Goal: Task Accomplishment & Management: Complete application form

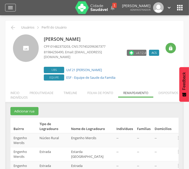
click at [11, 8] on icon "" at bounding box center [10, 8] width 6 height 6
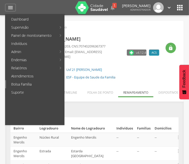
click at [28, 82] on link "Bolsa Família" at bounding box center [35, 84] width 58 height 8
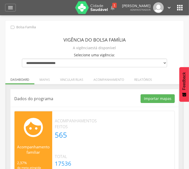
click at [70, 103] on div "Dados do programa Importar mapas As ruas do(s) mapa(s) estão sendo processadas.…" at bounding box center [94, 133] width 168 height 89
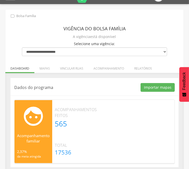
scroll to position [15, 0]
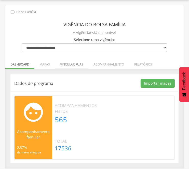
click at [81, 65] on li "Vincular ruas" at bounding box center [71, 63] width 33 height 12
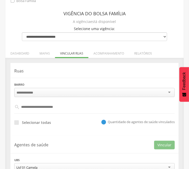
scroll to position [26, 0]
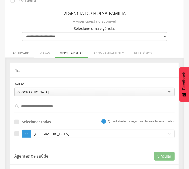
click at [12, 51] on li "Dashboard" at bounding box center [19, 52] width 29 height 12
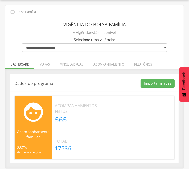
click at [88, 74] on div "Dados do programa Importar mapas As ruas do(s) mapa(s) estão sendo processadas.…" at bounding box center [94, 118] width 168 height 89
click at [49, 70] on div "Dados do programa Importar mapas As ruas do(s) mapa(s) estão sendo processadas.…" at bounding box center [94, 118] width 178 height 99
click at [62, 72] on div "Dados do programa Importar mapas As ruas do(s) mapa(s) estão sendo processadas.…" at bounding box center [94, 118] width 178 height 99
click at [73, 64] on li "Vincular ruas" at bounding box center [71, 63] width 33 height 12
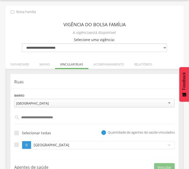
click at [44, 82] on p "Ruas" at bounding box center [94, 82] width 160 height 6
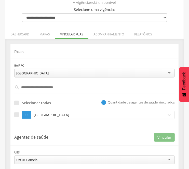
scroll to position [60, 0]
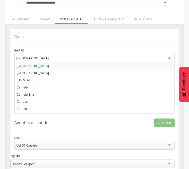
click at [32, 58] on div "[GEOGRAPHIC_DATA]" at bounding box center [32, 58] width 32 height 5
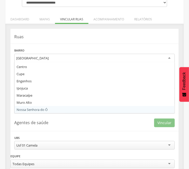
scroll to position [49, 0]
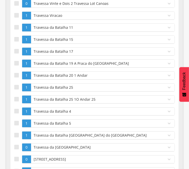
scroll to position [46777, 0]
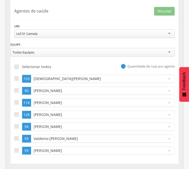
click at [54, 31] on div "Usf 01 Camela" at bounding box center [94, 33] width 160 height 9
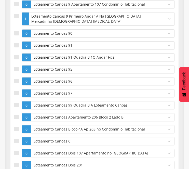
scroll to position [0, 0]
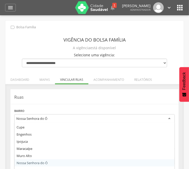
click at [23, 118] on div "Nossa Senhora do Ó" at bounding box center [31, 118] width 31 height 5
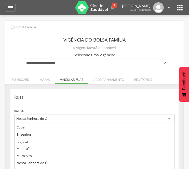
scroll to position [70, 0]
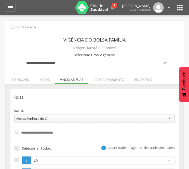
click at [43, 108] on div "**********" at bounding box center [94, 115] width 160 height 15
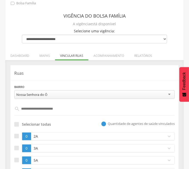
scroll to position [34, 0]
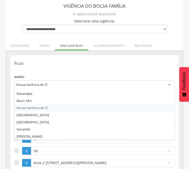
click at [32, 85] on div "Nossa Senhora do Ó" at bounding box center [31, 84] width 31 height 5
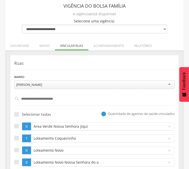
click at [59, 98] on input "text" at bounding box center [95, 98] width 150 height 9
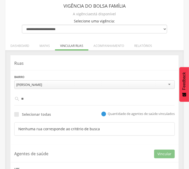
type input "*"
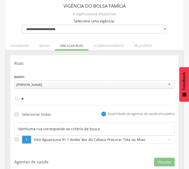
type input "*"
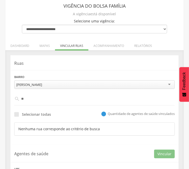
type input "*"
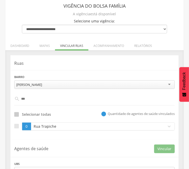
click at [17, 116] on div at bounding box center [16, 114] width 5 height 5
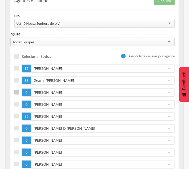
click at [17, 91] on div at bounding box center [16, 92] width 5 height 5
drag, startPoint x: 169, startPoint y: 7, endPoint x: 161, endPoint y: 2, distance: 9.5
click at [161, 2] on div "**********" at bounding box center [94, 90] width 168 height 197
click at [161, 2] on button "Vincular" at bounding box center [164, 1] width 21 height 9
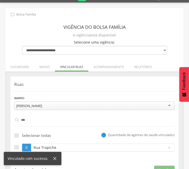
scroll to position [0, 0]
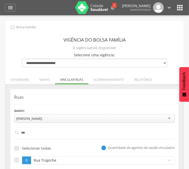
click at [36, 131] on input "***" at bounding box center [95, 132] width 150 height 9
type input "*"
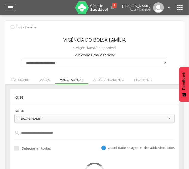
click at [41, 90] on div "**********" at bounding box center [94, 143] width 168 height 108
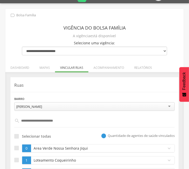
scroll to position [11, 0]
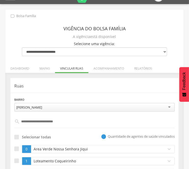
click at [98, 84] on p "Ruas" at bounding box center [94, 86] width 160 height 6
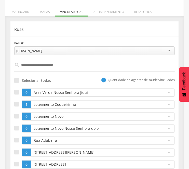
scroll to position [79, 0]
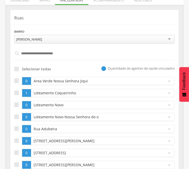
click at [64, 50] on input "text" at bounding box center [95, 53] width 150 height 9
click at [72, 54] on input "text" at bounding box center [95, 53] width 150 height 9
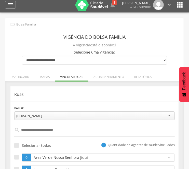
scroll to position [0, 0]
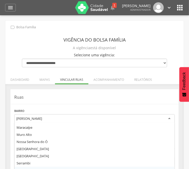
click at [44, 120] on div "[PERSON_NAME]" at bounding box center [94, 118] width 160 height 9
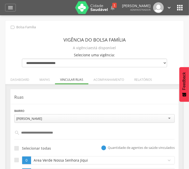
click at [39, 131] on input "text" at bounding box center [95, 132] width 150 height 9
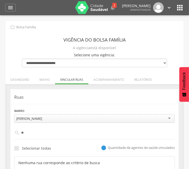
type input "*"
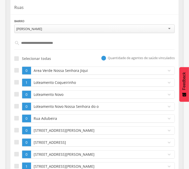
scroll to position [90, 0]
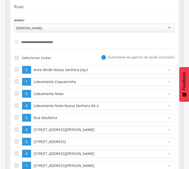
click at [38, 43] on input "text" at bounding box center [95, 42] width 150 height 9
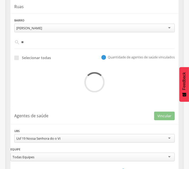
type input "*"
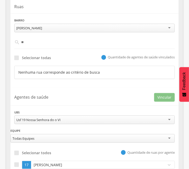
type input "*"
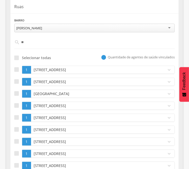
type input "*"
click at [55, 66] on div "[STREET_ADDRESS]" at bounding box center [97, 70] width 132 height 8
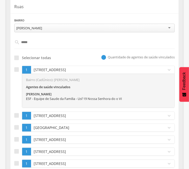
click at [67, 69] on p "[STREET_ADDRESS]" at bounding box center [97, 69] width 130 height 5
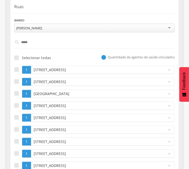
click at [66, 58] on div "Selecionar todas  Quantidade de agentes de saúde vinculados" at bounding box center [94, 57] width 160 height 9
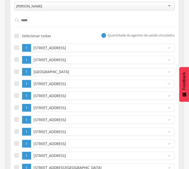
scroll to position [113, 0]
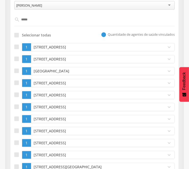
click at [54, 50] on div "[STREET_ADDRESS]" at bounding box center [97, 47] width 132 height 8
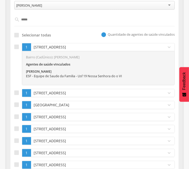
click at [59, 44] on div "[STREET_ADDRESS]" at bounding box center [97, 47] width 132 height 8
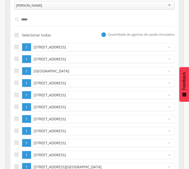
click at [39, 50] on div "[STREET_ADDRESS]" at bounding box center [97, 47] width 132 height 8
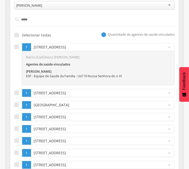
click at [49, 48] on p "[STREET_ADDRESS]" at bounding box center [97, 46] width 130 height 5
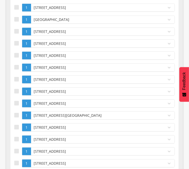
scroll to position [17, 0]
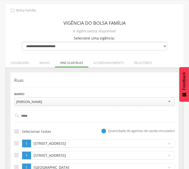
click at [53, 113] on input "*****" at bounding box center [95, 115] width 150 height 9
click at [55, 117] on input "*****" at bounding box center [95, 115] width 150 height 9
type input "*"
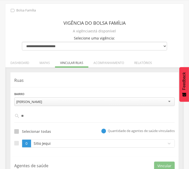
drag, startPoint x: 16, startPoint y: 126, endPoint x: 18, endPoint y: 131, distance: 5.6
click at [18, 131] on div "Selecionar todas" at bounding box center [32, 130] width 37 height 9
click at [18, 131] on div at bounding box center [16, 131] width 5 height 5
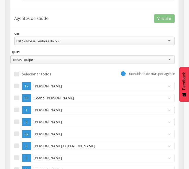
scroll to position [164, 0]
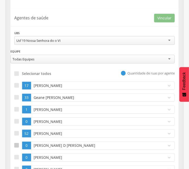
click at [18, 146] on div at bounding box center [16, 145] width 5 height 5
click at [162, 22] on button "Vincular" at bounding box center [164, 18] width 21 height 9
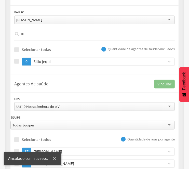
scroll to position [97, 0]
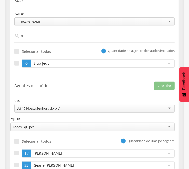
click at [44, 38] on input "**" at bounding box center [95, 36] width 150 height 9
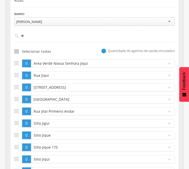
click at [17, 50] on div at bounding box center [16, 51] width 5 height 5
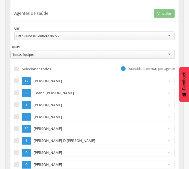
scroll to position [311, 0]
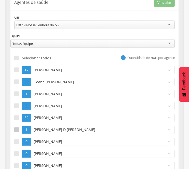
click at [16, 131] on div at bounding box center [16, 129] width 5 height 5
click at [161, 6] on button "Vincular" at bounding box center [164, 2] width 21 height 9
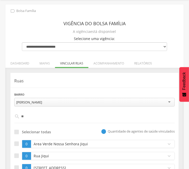
click at [32, 117] on input "**" at bounding box center [95, 116] width 150 height 9
type input "*"
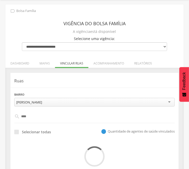
click at [69, 92] on div "**********" at bounding box center [94, 99] width 160 height 15
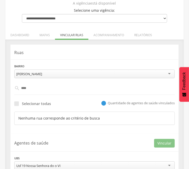
scroll to position [50, 0]
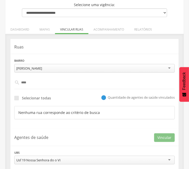
click at [42, 84] on input "****" at bounding box center [95, 82] width 150 height 9
type input "*"
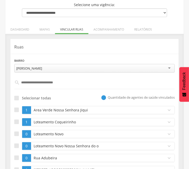
click at [47, 81] on input "text" at bounding box center [95, 82] width 150 height 9
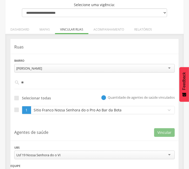
type input "*"
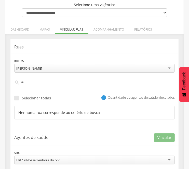
type input "*"
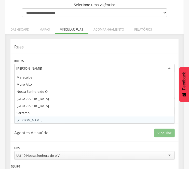
click at [32, 67] on div "[PERSON_NAME]" at bounding box center [29, 68] width 26 height 5
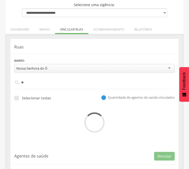
click at [40, 86] on input "**" at bounding box center [95, 82] width 150 height 9
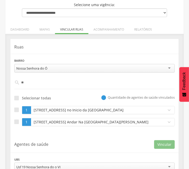
type input "*"
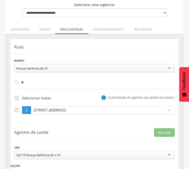
type input "*"
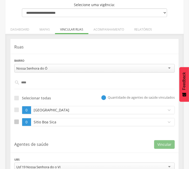
click at [16, 121] on div at bounding box center [16, 121] width 5 height 5
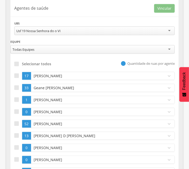
scroll to position [197, 0]
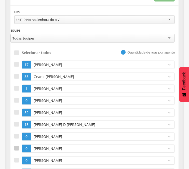
click at [16, 148] on div at bounding box center [16, 148] width 5 height 5
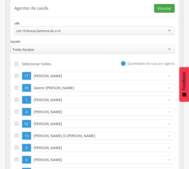
click at [161, 10] on button "Vincular" at bounding box center [164, 8] width 21 height 9
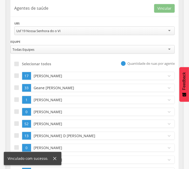
scroll to position [38, 0]
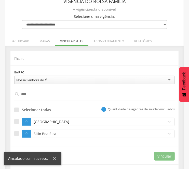
click at [27, 94] on input "***" at bounding box center [95, 94] width 150 height 9
type input "*"
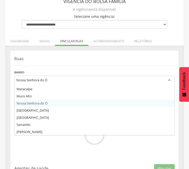
click at [18, 83] on div "Nossa Senhora do Ó" at bounding box center [94, 80] width 160 height 9
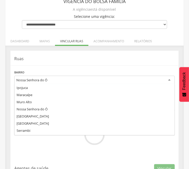
scroll to position [57, 0]
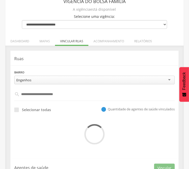
click at [45, 95] on input "text" at bounding box center [95, 94] width 150 height 9
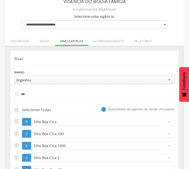
type input "***"
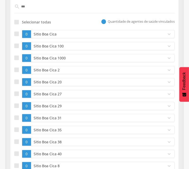
scroll to position [129, 0]
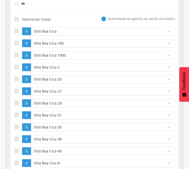
click at [18, 20] on div at bounding box center [16, 19] width 5 height 5
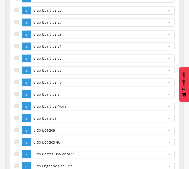
scroll to position [208, 0]
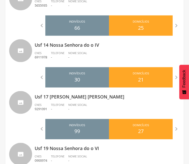
scroll to position [385, 0]
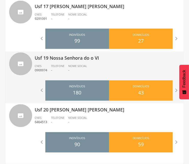
click at [58, 63] on div "Usf 19 Nossa Senhora do o VI CNES 0900974 Telefone - Nome Social -" at bounding box center [107, 65] width 145 height 26
type input "**********"
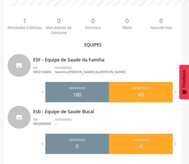
scroll to position [126, 2]
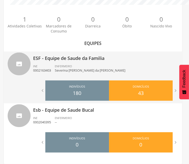
click at [55, 74] on li "ENFERMEIRO Severina Raquel Andrade da Silva Barros" at bounding box center [92, 69] width 74 height 11
type input "**********"
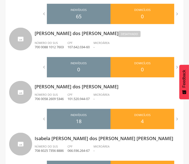
scroll to position [217, 0]
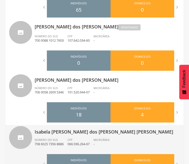
click at [59, 132] on p "[PERSON_NAME]" at bounding box center [107, 130] width 145 height 10
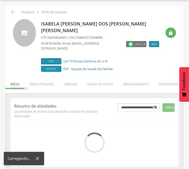
scroll to position [62, 0]
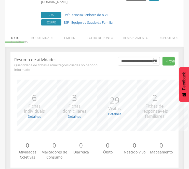
click at [135, 36] on ul "Início Produtividade Timeline Folha de ponto Remapeamento Gerenciar acesso Quar…" at bounding box center [94, 40] width 178 height 9
click at [129, 34] on li "Remapeamento" at bounding box center [135, 37] width 35 height 12
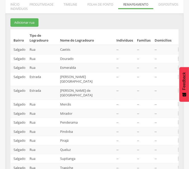
click at [95, 63] on td "Esmeralda" at bounding box center [86, 67] width 56 height 9
click at [152, 127] on td "--" at bounding box center [162, 131] width 21 height 9
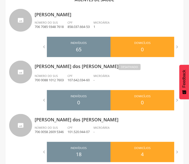
scroll to position [230, 0]
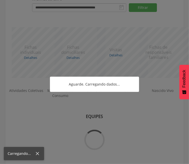
scroll to position [126, 0]
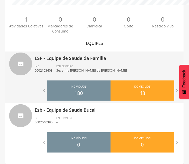
click at [60, 69] on p "Severina Raquel Andrade da Silva Barros" at bounding box center [91, 70] width 70 height 5
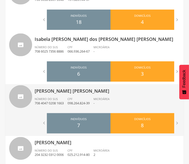
click at [74, 91] on p "[PERSON_NAME]" at bounding box center [107, 89] width 145 height 10
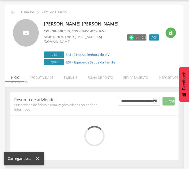
scroll to position [62, 0]
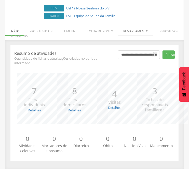
click at [141, 30] on li "Remapeamento" at bounding box center [135, 30] width 35 height 12
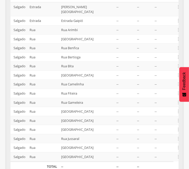
scroll to position [131, 0]
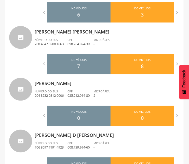
scroll to position [380, 0]
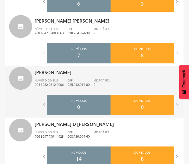
click at [48, 88] on li "Número do SUS 204 3232 0312 0006" at bounding box center [51, 84] width 33 height 11
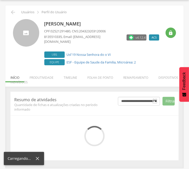
scroll to position [57, 0]
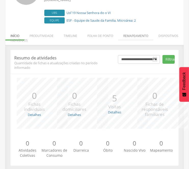
click at [128, 30] on li "Remapeamento" at bounding box center [135, 34] width 35 height 12
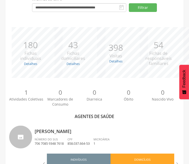
scroll to position [380, 0]
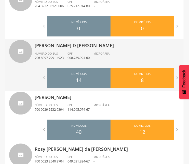
click at [45, 63] on div "Renato Augusto D Anunciacao Matos Número do SUS 706 8097 7991 4923 CPF 008.739.…" at bounding box center [107, 52] width 145 height 26
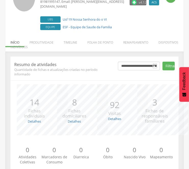
scroll to position [50, 0]
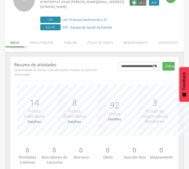
click at [87, 54] on div "**********" at bounding box center [94, 116] width 178 height 128
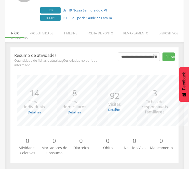
scroll to position [62, 0]
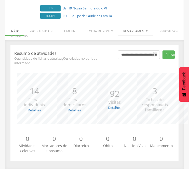
click at [136, 34] on li "Remapeamento" at bounding box center [135, 30] width 35 height 12
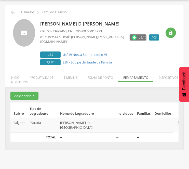
scroll to position [15, 0]
click at [108, 93] on section "Adicionar rua Bairro Tipo de Logradouro Nome do Logradouro Indivíduos Famílias …" at bounding box center [94, 117] width 168 height 50
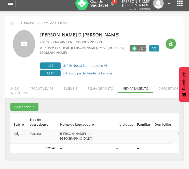
scroll to position [4, 0]
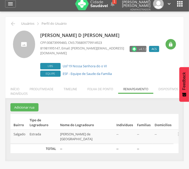
click at [85, 103] on section "Adicionar rua Bairro Tipo de Logradouro Nome do Logradouro Indivíduos Famílias …" at bounding box center [94, 128] width 168 height 50
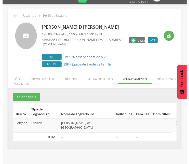
scroll to position [15, 0]
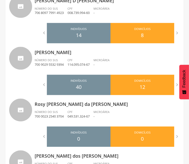
scroll to position [501, 0]
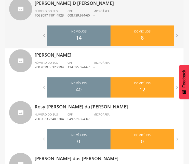
click at [113, 13] on div "Microárea -" at bounding box center [103, 13] width 20 height 9
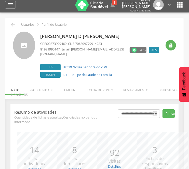
scroll to position [62, 0]
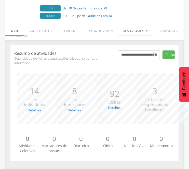
click at [142, 26] on li "Remapeamento" at bounding box center [135, 30] width 35 height 12
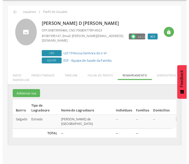
scroll to position [15, 0]
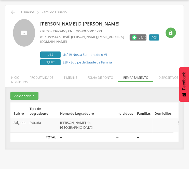
click at [142, 26] on p "[PERSON_NAME] D [PERSON_NAME]" at bounding box center [100, 24] width 121 height 7
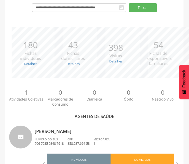
scroll to position [72, 0]
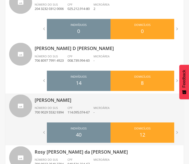
click at [121, 109] on ul "Número do SUS 700 9029 5532 9394 CPF 114.095.074-67 Microárea -" at bounding box center [107, 111] width 145 height 11
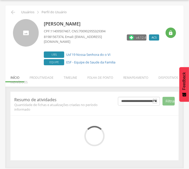
scroll to position [57, 0]
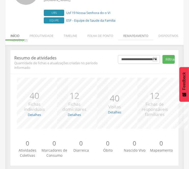
click at [139, 29] on li "Remapeamento" at bounding box center [135, 34] width 35 height 12
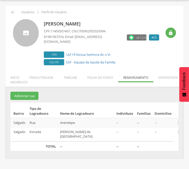
scroll to position [15, 0]
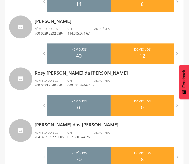
scroll to position [546, 0]
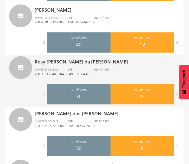
click at [71, 69] on span "CPF" at bounding box center [69, 70] width 5 height 4
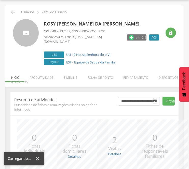
scroll to position [57, 0]
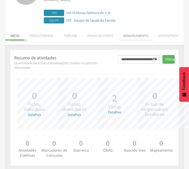
click at [129, 34] on li "Remapeamento" at bounding box center [135, 34] width 35 height 12
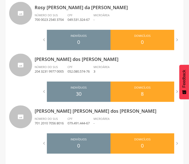
scroll to position [602, 0]
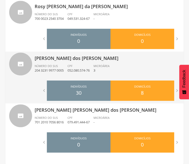
click at [87, 68] on p "052.080.574-76" at bounding box center [78, 70] width 22 height 5
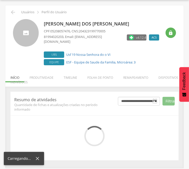
scroll to position [62, 0]
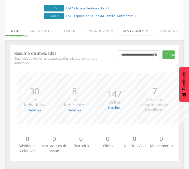
click at [137, 32] on li "Remapeamento" at bounding box center [135, 30] width 35 height 12
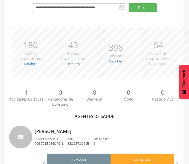
scroll to position [602, 0]
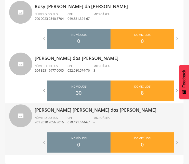
click at [62, 111] on p "[PERSON_NAME]" at bounding box center [107, 108] width 145 height 10
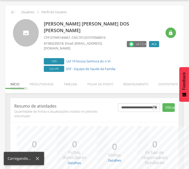
scroll to position [57, 0]
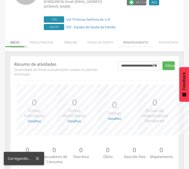
click at [142, 35] on li "Remapeamento" at bounding box center [135, 41] width 35 height 12
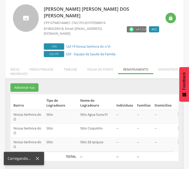
scroll to position [19, 0]
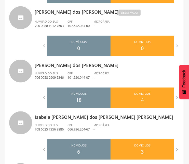
scroll to position [262, 0]
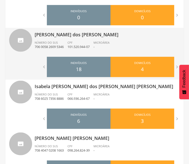
click at [123, 29] on p "Geane [PERSON_NAME]" at bounding box center [107, 33] width 145 height 10
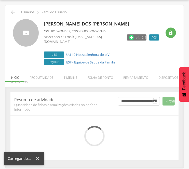
scroll to position [57, 0]
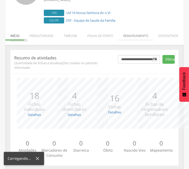
click at [135, 34] on li "Remapeamento" at bounding box center [135, 34] width 35 height 12
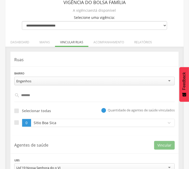
scroll to position [37, 0]
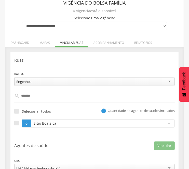
click at [39, 97] on input "*******" at bounding box center [95, 95] width 150 height 9
type input "*"
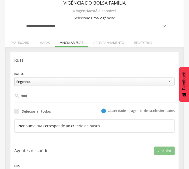
click at [58, 73] on div "Bairro ******** Engenhos Alto Bela Vista Alto da Palmeira California Camela Cam…" at bounding box center [94, 78] width 160 height 15
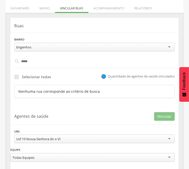
scroll to position [82, 0]
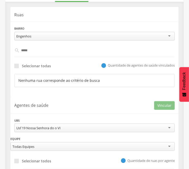
click at [43, 50] on input "*****" at bounding box center [95, 50] width 150 height 9
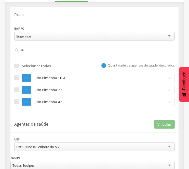
type input "*"
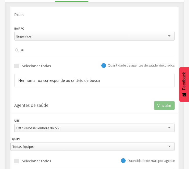
type input "*"
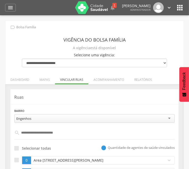
click at [31, 128] on input "text" at bounding box center [95, 132] width 150 height 9
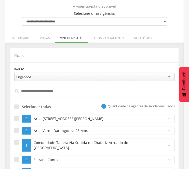
scroll to position [45, 0]
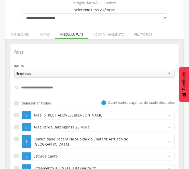
click at [46, 91] on input "text" at bounding box center [95, 87] width 150 height 9
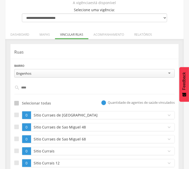
click at [16, 102] on div at bounding box center [16, 103] width 5 height 5
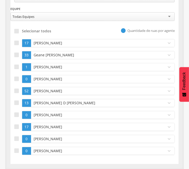
scroll to position [651, 0]
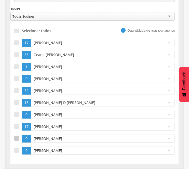
click at [19, 139] on label at bounding box center [18, 138] width 8 height 8
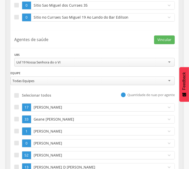
scroll to position [584, 0]
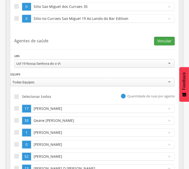
click at [164, 44] on button "Vincular" at bounding box center [164, 41] width 21 height 9
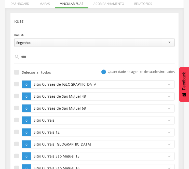
scroll to position [29, 0]
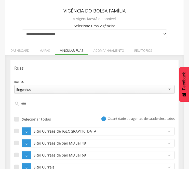
click at [40, 106] on input "****" at bounding box center [95, 103] width 150 height 9
type input "*"
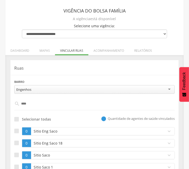
click at [79, 64] on header "Ruas" at bounding box center [94, 67] width 160 height 7
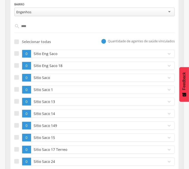
scroll to position [108, 0]
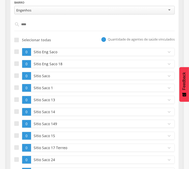
click at [17, 36] on div "Selecionar todas" at bounding box center [32, 39] width 37 height 9
click at [17, 39] on div at bounding box center [16, 40] width 5 height 5
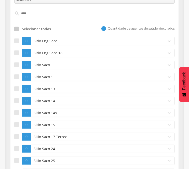
scroll to position [120, 0]
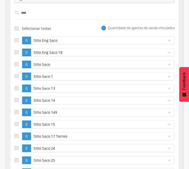
click at [64, 27] on div "Selecionar todas  Quantidade de agentes de saúde vinculados" at bounding box center [94, 27] width 160 height 9
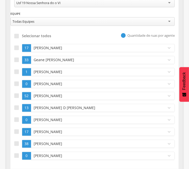
scroll to position [448, 0]
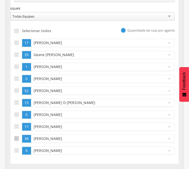
click at [17, 137] on div at bounding box center [16, 138] width 5 height 5
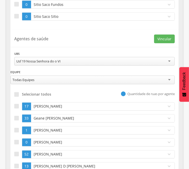
scroll to position [319, 0]
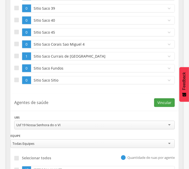
click at [161, 101] on button "Vincular" at bounding box center [164, 102] width 21 height 9
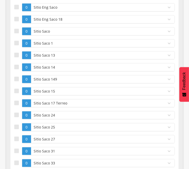
scroll to position [5, 0]
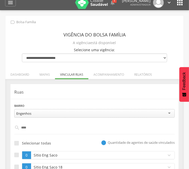
click at [38, 127] on input "****" at bounding box center [95, 127] width 150 height 9
type input "*"
click at [100, 94] on p "Ruas" at bounding box center [94, 92] width 160 height 6
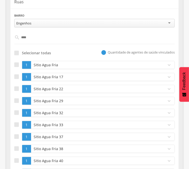
scroll to position [95, 0]
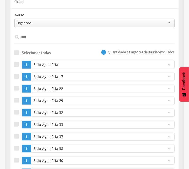
click at [37, 32] on div " ****" at bounding box center [94, 37] width 160 height 12
drag, startPoint x: 40, startPoint y: 42, endPoint x: 36, endPoint y: 41, distance: 4.4
click at [36, 41] on div " ****" at bounding box center [94, 37] width 160 height 12
click at [36, 41] on input "****" at bounding box center [95, 37] width 150 height 9
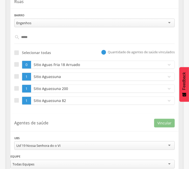
click at [46, 79] on p "Sitio Aguassuna" at bounding box center [97, 76] width 130 height 5
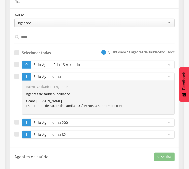
click at [46, 79] on p "Sitio Aguassuna" at bounding box center [97, 76] width 130 height 5
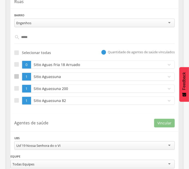
click at [16, 74] on div at bounding box center [16, 76] width 5 height 5
click at [16, 87] on div at bounding box center [16, 88] width 5 height 5
click at [15, 101] on div at bounding box center [16, 100] width 5 height 5
click at [34, 112] on div "Ruas Bairro ******** Engenhos Alto Bela Vista Alto da Palmeira California Camel…" at bounding box center [94, 54] width 168 height 120
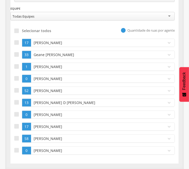
scroll to position [243, 0]
click at [15, 149] on div at bounding box center [16, 150] width 5 height 5
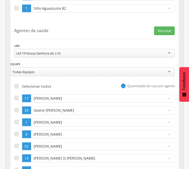
scroll to position [187, 0]
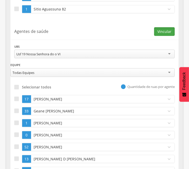
click at [169, 29] on button "Vincular" at bounding box center [164, 31] width 21 height 9
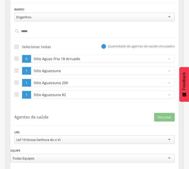
scroll to position [98, 0]
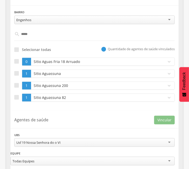
click at [49, 28] on div " *****" at bounding box center [94, 34] width 160 height 12
click at [38, 31] on input "*****" at bounding box center [95, 34] width 150 height 9
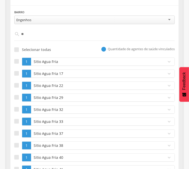
type input "*"
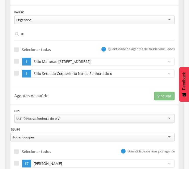
type input "*"
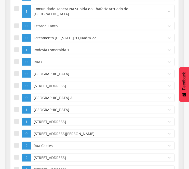
scroll to position [0, 0]
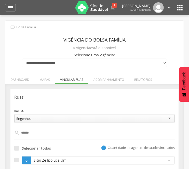
click at [61, 107] on div "Ruas Bairro ******** Engenhos Alto Bela Vista Alto da Palmeira California Camel…" at bounding box center [94, 131] width 168 height 84
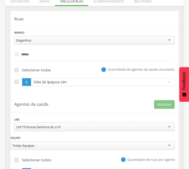
scroll to position [79, 0]
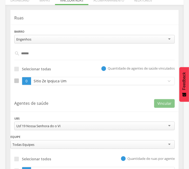
click at [17, 80] on div at bounding box center [16, 80] width 5 height 5
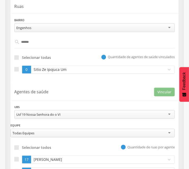
scroll to position [90, 0]
click at [54, 95] on header "Agentes de saúde Vincular" at bounding box center [94, 91] width 160 height 10
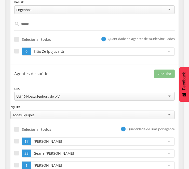
scroll to position [107, 0]
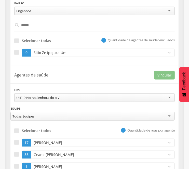
click at [36, 85] on div "**********" at bounding box center [94, 164] width 168 height 197
click at [17, 81] on div "**********" at bounding box center [94, 164] width 168 height 197
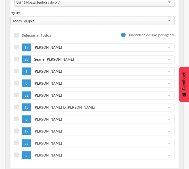
scroll to position [207, 0]
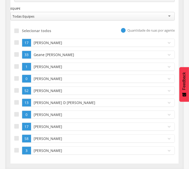
click at [40, 146] on div "[PERSON_NAME]" at bounding box center [97, 150] width 132 height 8
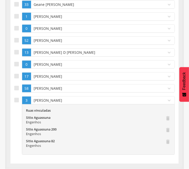
scroll to position [110, 0]
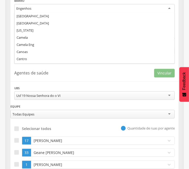
click at [145, 10] on div "Engenhos" at bounding box center [94, 8] width 160 height 9
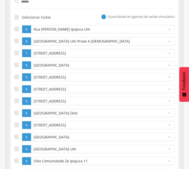
scroll to position [130, 0]
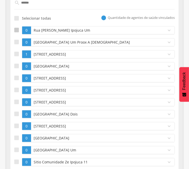
click at [18, 28] on div at bounding box center [16, 30] width 5 height 5
click at [14, 40] on div at bounding box center [16, 42] width 5 height 5
click at [34, 56] on p "[STREET_ADDRESS]" at bounding box center [97, 54] width 130 height 5
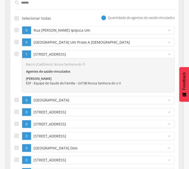
click at [34, 56] on p "[STREET_ADDRESS]" at bounding box center [97, 54] width 130 height 5
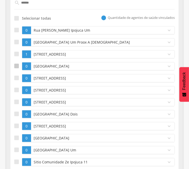
click at [17, 64] on div at bounding box center [16, 66] width 5 height 5
click at [19, 79] on label at bounding box center [18, 78] width 8 height 8
click at [18, 88] on div at bounding box center [16, 89] width 5 height 5
click at [17, 99] on label at bounding box center [18, 102] width 8 height 8
click at [16, 137] on div at bounding box center [16, 137] width 5 height 5
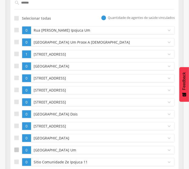
click at [15, 152] on label at bounding box center [18, 150] width 8 height 8
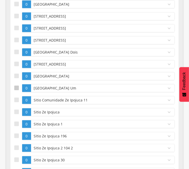
scroll to position [209, 0]
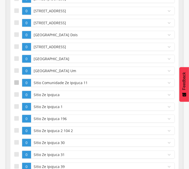
click at [15, 81] on div at bounding box center [16, 82] width 5 height 5
click at [17, 92] on label at bounding box center [18, 95] width 8 height 8
click at [18, 107] on div at bounding box center [16, 106] width 5 height 5
click at [16, 117] on div at bounding box center [16, 118] width 5 height 5
click at [17, 142] on div at bounding box center [16, 142] width 5 height 5
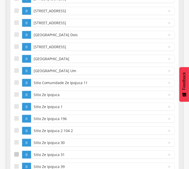
click at [17, 154] on div at bounding box center [16, 154] width 5 height 5
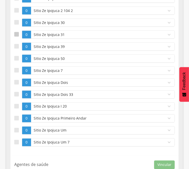
scroll to position [333, 0]
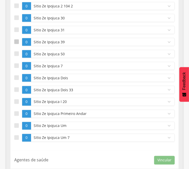
click at [16, 40] on div at bounding box center [16, 41] width 5 height 5
click at [15, 56] on div at bounding box center [16, 53] width 5 height 5
click at [14, 70] on label at bounding box center [18, 66] width 8 height 8
click at [16, 80] on div at bounding box center [16, 77] width 5 height 5
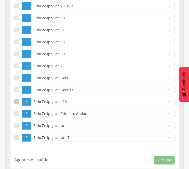
click at [17, 102] on div at bounding box center [16, 101] width 5 height 5
click at [16, 116] on div at bounding box center [16, 113] width 5 height 5
click at [17, 127] on div at bounding box center [16, 125] width 5 height 5
click at [16, 137] on div at bounding box center [16, 137] width 5 height 5
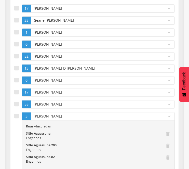
scroll to position [570, 0]
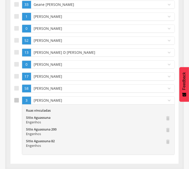
click at [19, 102] on label at bounding box center [18, 125] width 8 height 58
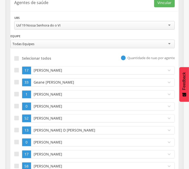
scroll to position [479, 0]
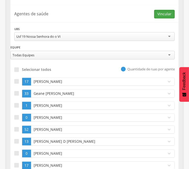
click at [173, 14] on button "Vincular" at bounding box center [164, 14] width 21 height 9
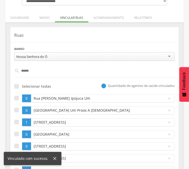
scroll to position [37, 0]
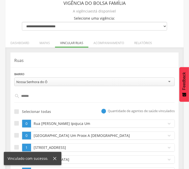
click at [55, 99] on input "******" at bounding box center [95, 96] width 150 height 9
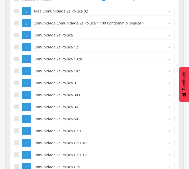
scroll to position [150, 0]
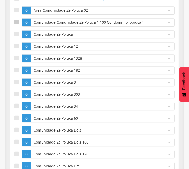
click at [16, 20] on div at bounding box center [16, 22] width 5 height 5
click at [17, 33] on div at bounding box center [16, 34] width 5 height 5
click at [17, 44] on div at bounding box center [16, 46] width 5 height 5
click at [16, 61] on label at bounding box center [18, 58] width 8 height 8
click at [17, 67] on label at bounding box center [18, 70] width 8 height 8
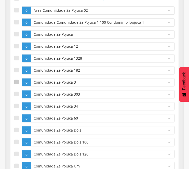
click at [16, 84] on label at bounding box center [18, 82] width 8 height 8
click at [17, 93] on div at bounding box center [16, 94] width 5 height 5
click at [17, 103] on label at bounding box center [18, 106] width 8 height 8
click at [17, 116] on div at bounding box center [16, 117] width 5 height 5
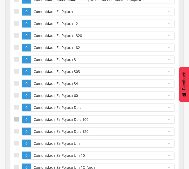
click at [18, 141] on div at bounding box center [16, 143] width 5 height 5
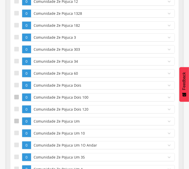
scroll to position [195, 0]
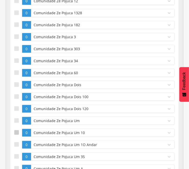
click at [14, 134] on div at bounding box center [16, 132] width 5 height 5
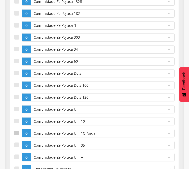
click at [17, 131] on div at bounding box center [16, 132] width 5 height 5
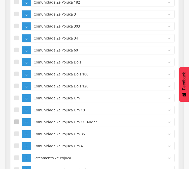
scroll to position [229, 0]
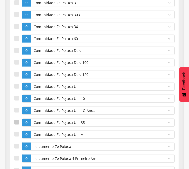
click at [19, 120] on label at bounding box center [18, 122] width 8 height 8
click at [19, 135] on label at bounding box center [18, 134] width 8 height 8
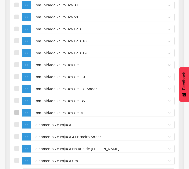
scroll to position [251, 0]
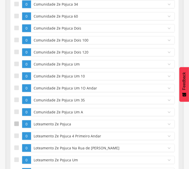
click at [19, 125] on div at bounding box center [16, 123] width 5 height 5
click at [17, 134] on div at bounding box center [16, 135] width 5 height 5
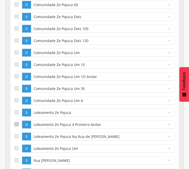
scroll to position [274, 0]
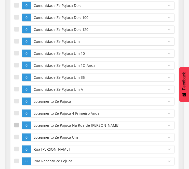
click at [17, 125] on div at bounding box center [16, 125] width 5 height 5
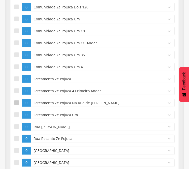
scroll to position [296, 0]
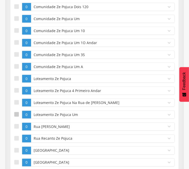
click at [16, 115] on div at bounding box center [16, 114] width 5 height 5
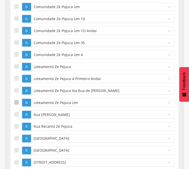
scroll to position [319, 0]
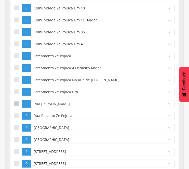
click at [17, 102] on div at bounding box center [16, 103] width 5 height 5
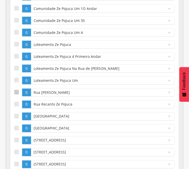
scroll to position [342, 0]
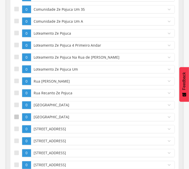
click at [22, 118] on label at bounding box center [18, 117] width 8 height 8
click at [18, 133] on label at bounding box center [18, 129] width 8 height 8
click at [16, 143] on div at bounding box center [16, 140] width 5 height 5
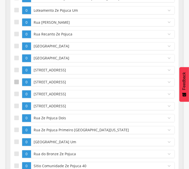
scroll to position [421, 0]
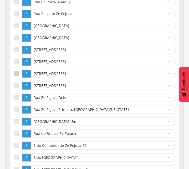
click at [17, 75] on div at bounding box center [16, 73] width 5 height 5
click at [18, 87] on div at bounding box center [16, 85] width 5 height 5
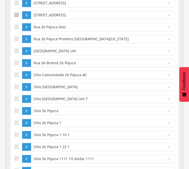
scroll to position [495, 0]
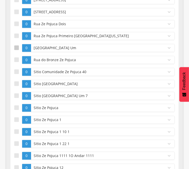
click at [17, 50] on div at bounding box center [16, 47] width 5 height 5
click at [16, 59] on div at bounding box center [16, 59] width 5 height 5
click at [16, 71] on div at bounding box center [16, 71] width 5 height 5
click at [16, 88] on label at bounding box center [18, 84] width 8 height 8
click at [15, 97] on div at bounding box center [16, 95] width 5 height 5
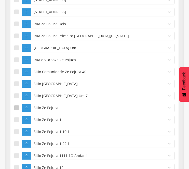
click at [14, 107] on div at bounding box center [16, 107] width 5 height 5
click at [16, 117] on label at bounding box center [18, 119] width 8 height 8
click at [17, 132] on div at bounding box center [16, 131] width 5 height 5
click at [17, 143] on div at bounding box center [16, 143] width 5 height 5
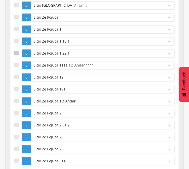
scroll to position [585, 0]
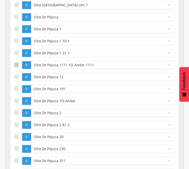
click at [15, 65] on div at bounding box center [16, 64] width 5 height 5
click at [14, 77] on div at bounding box center [16, 76] width 5 height 5
click at [16, 93] on label at bounding box center [18, 89] width 8 height 8
drag, startPoint x: 16, startPoint y: 101, endPoint x: 15, endPoint y: 115, distance: 13.5
click at [15, 115] on ul "0 Area Comuniidade Ze Pojuca 02 expand_more Bairro (CadÚnico): Nossa Senhora do…" at bounding box center [94, 137] width 160 height 1132
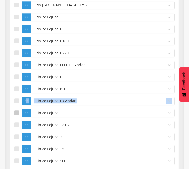
click at [15, 115] on div at bounding box center [16, 112] width 5 height 5
click at [16, 100] on div at bounding box center [16, 100] width 5 height 5
click at [17, 123] on ul "0 Area Comuniidade Ze Pojuca 02 expand_more Bairro (CadÚnico): Nossa Senhora do…" at bounding box center [94, 137] width 160 height 1132
click at [17, 123] on label at bounding box center [18, 125] width 8 height 8
click at [15, 141] on label at bounding box center [18, 136] width 8 height 8
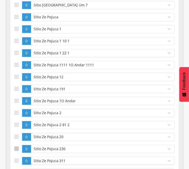
click at [15, 148] on div at bounding box center [16, 148] width 5 height 5
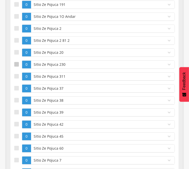
scroll to position [675, 0]
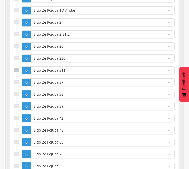
click at [16, 69] on label at bounding box center [18, 70] width 8 height 8
click at [14, 84] on div at bounding box center [16, 82] width 5 height 5
click at [16, 96] on div at bounding box center [16, 94] width 5 height 5
click at [16, 108] on div at bounding box center [16, 105] width 5 height 5
drag, startPoint x: 16, startPoint y: 121, endPoint x: 15, endPoint y: 133, distance: 12.0
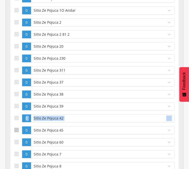
click at [15, 133] on ul "0 Area Comuniidade Ze Pojuca 02 expand_more Bairro (CadÚnico): Nossa Senhora do…" at bounding box center [94, 47] width 160 height 1132
click at [15, 132] on div at bounding box center [16, 129] width 5 height 5
click at [16, 123] on ul "0 Area Comuniidade Ze Pojuca 02 expand_more Bairro (CadÚnico): Nossa Senhora do…" at bounding box center [94, 47] width 160 height 1132
click at [16, 122] on label at bounding box center [18, 118] width 8 height 8
click at [14, 144] on div at bounding box center [16, 141] width 5 height 5
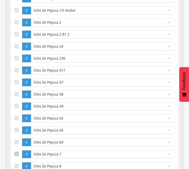
click at [16, 158] on label at bounding box center [18, 154] width 8 height 8
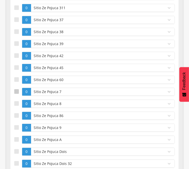
scroll to position [777, 0]
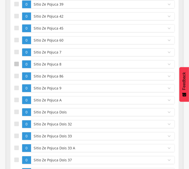
click at [17, 65] on div at bounding box center [16, 64] width 5 height 5
click at [17, 77] on div at bounding box center [16, 75] width 5 height 5
click at [16, 88] on div at bounding box center [16, 87] width 5 height 5
click at [15, 102] on div at bounding box center [16, 99] width 5 height 5
click at [15, 114] on div at bounding box center [16, 111] width 5 height 5
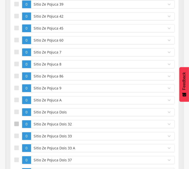
click at [16, 123] on label at bounding box center [18, 124] width 8 height 8
click at [15, 135] on label at bounding box center [18, 136] width 8 height 8
click at [17, 149] on div at bounding box center [16, 147] width 5 height 5
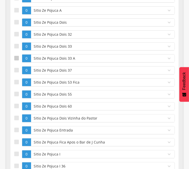
scroll to position [868, 0]
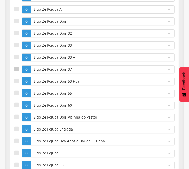
click at [14, 73] on label at bounding box center [18, 69] width 8 height 8
click at [15, 73] on label at bounding box center [18, 69] width 8 height 8
click at [18, 59] on div at bounding box center [16, 57] width 5 height 5
click at [19, 34] on div at bounding box center [16, 33] width 5 height 5
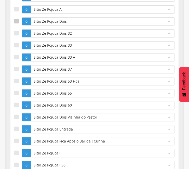
click at [17, 23] on div at bounding box center [16, 21] width 5 height 5
click at [16, 46] on div at bounding box center [16, 45] width 5 height 5
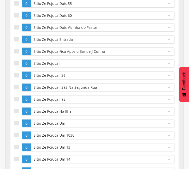
scroll to position [958, 0]
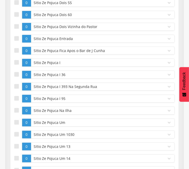
click at [16, 43] on label at bounding box center [18, 39] width 8 height 8
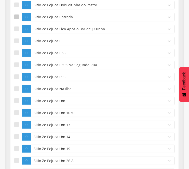
scroll to position [980, 0]
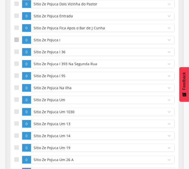
click at [16, 42] on div at bounding box center [16, 39] width 5 height 5
click at [15, 30] on div at bounding box center [16, 27] width 5 height 5
click at [15, 53] on div at bounding box center [16, 51] width 5 height 5
click at [22, 65] on label at bounding box center [18, 64] width 8 height 8
click at [19, 78] on label at bounding box center [18, 76] width 8 height 8
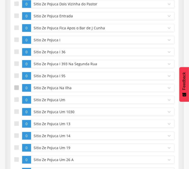
click at [17, 90] on div at bounding box center [16, 87] width 5 height 5
click at [15, 102] on div at bounding box center [16, 99] width 5 height 5
click at [18, 114] on div at bounding box center [16, 111] width 5 height 5
click at [18, 124] on label at bounding box center [18, 124] width 8 height 8
click at [17, 137] on div at bounding box center [16, 135] width 5 height 5
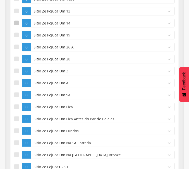
scroll to position [1094, 0]
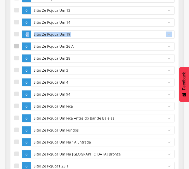
drag, startPoint x: 15, startPoint y: 37, endPoint x: 18, endPoint y: 47, distance: 10.8
click at [17, 36] on div at bounding box center [16, 34] width 5 height 5
click at [17, 47] on label at bounding box center [18, 46] width 8 height 8
click at [17, 60] on div at bounding box center [16, 58] width 5 height 5
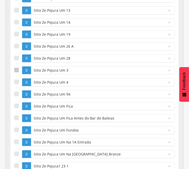
click at [17, 72] on div at bounding box center [16, 70] width 5 height 5
click at [17, 82] on label at bounding box center [18, 82] width 8 height 8
click at [16, 96] on div at bounding box center [16, 94] width 5 height 5
click at [17, 108] on div at bounding box center [16, 105] width 5 height 5
click at [16, 120] on div at bounding box center [16, 117] width 5 height 5
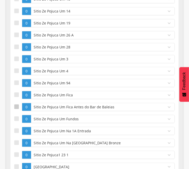
click at [16, 121] on div at bounding box center [16, 118] width 5 height 5
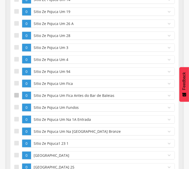
click at [16, 121] on label at bounding box center [18, 119] width 8 height 8
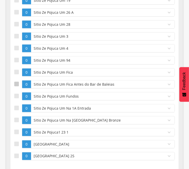
click at [16, 121] on label at bounding box center [18, 120] width 8 height 8
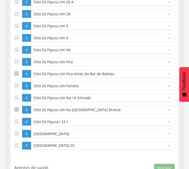
scroll to position [1139, 0]
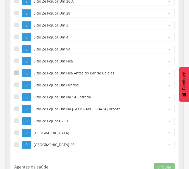
click at [16, 121] on label at bounding box center [18, 121] width 8 height 8
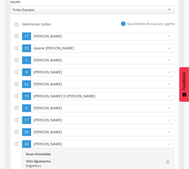
scroll to position [1342, 0]
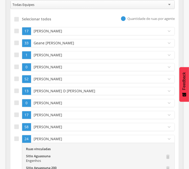
click at [16, 141] on div at bounding box center [16, 138] width 5 height 5
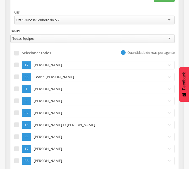
scroll to position [1297, 0]
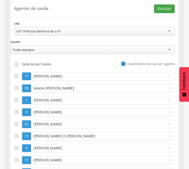
click at [169, 11] on button "Vincular" at bounding box center [164, 8] width 21 height 9
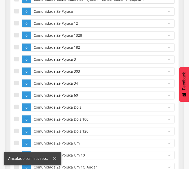
scroll to position [25, 0]
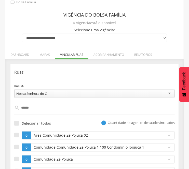
click at [43, 109] on input "******" at bounding box center [95, 107] width 150 height 9
type input "*"
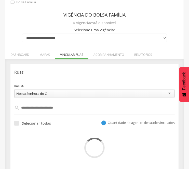
type input "*"
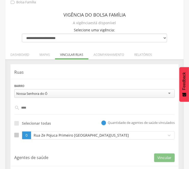
type input "****"
click at [18, 133] on div at bounding box center [16, 134] width 5 height 5
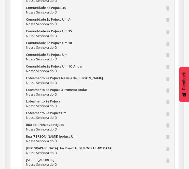
scroll to position [348, 0]
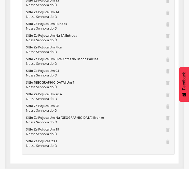
scroll to position [83838, 0]
click at [27, 34] on div "Sitio Ze Pojuca Um Na 1A Entrada" at bounding box center [94, 35] width 136 height 5
